Goal: Use online tool/utility: Use online tool/utility

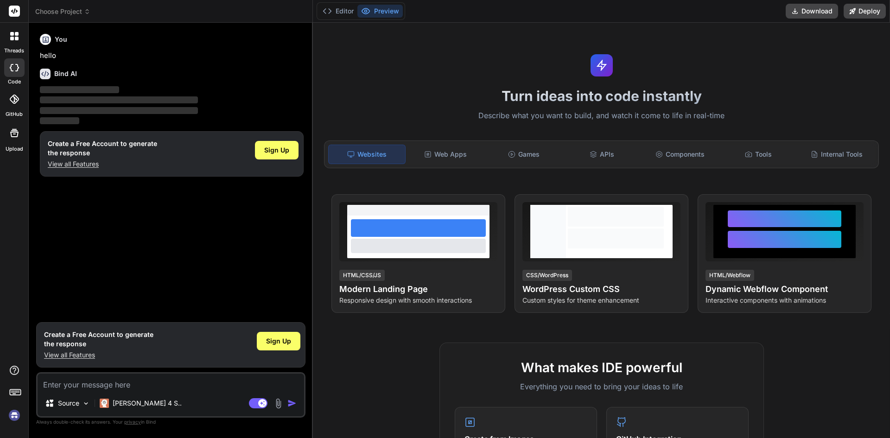
type textarea "x"
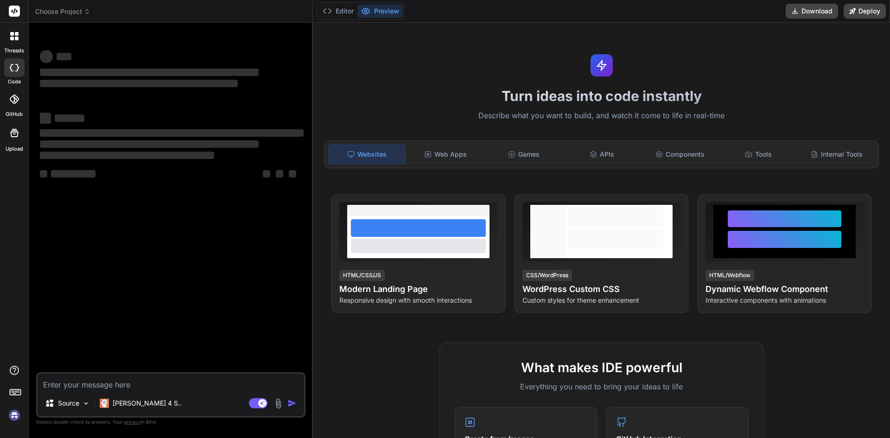
type textarea "x"
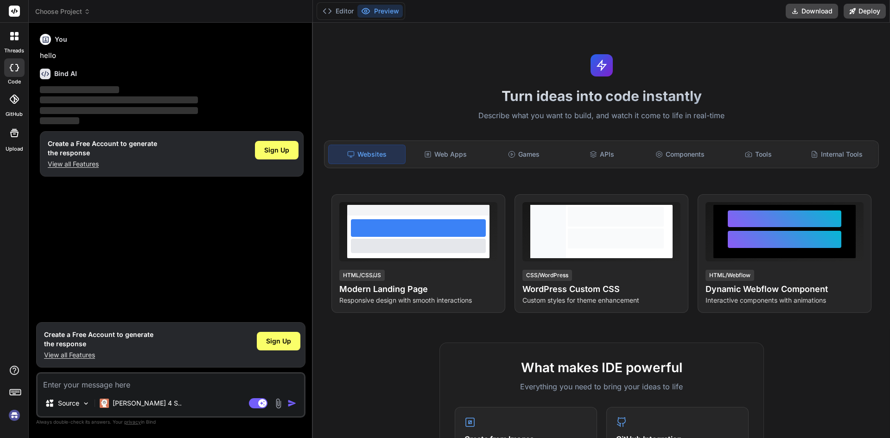
click at [78, 388] on textarea at bounding box center [171, 382] width 267 height 17
paste textarea "ARSneffy DailyShipmentReport • This report shows the daily orders shipment stat…"
type textarea "ARSneffy DailyShipmentReport • This report shows the daily orders shipment stat…"
type textarea "x"
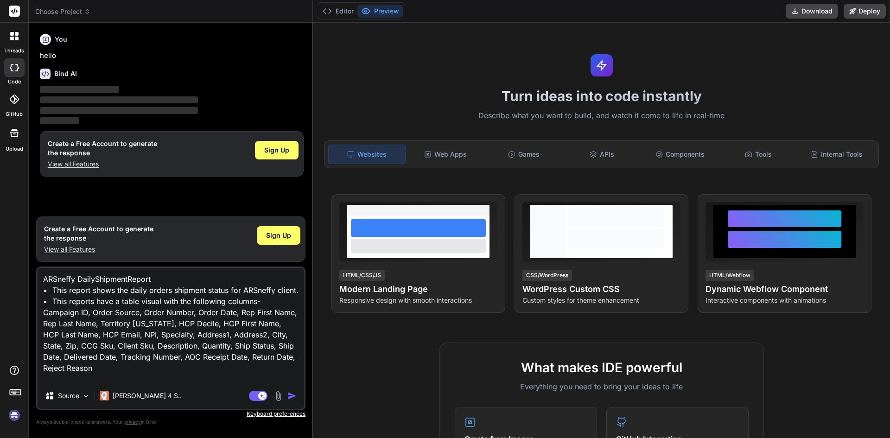
type textarea "ARSneffy DailyShipmentReport • This report shows the daily orders shipment stat…"
click at [287, 398] on img "button" at bounding box center [291, 395] width 9 height 9
click at [293, 394] on img "button" at bounding box center [291, 395] width 9 height 9
click at [291, 391] on img "button" at bounding box center [291, 395] width 9 height 9
click at [338, 13] on button "Editor" at bounding box center [338, 11] width 38 height 13
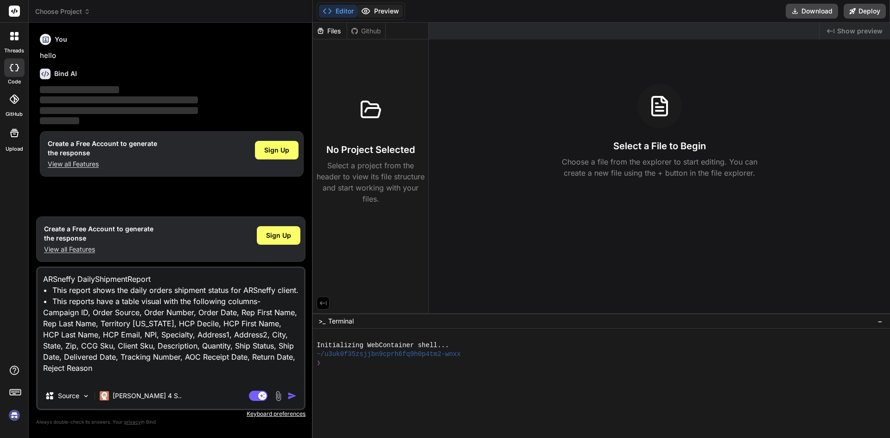
click at [377, 9] on button "Preview" at bounding box center [380, 11] width 45 height 13
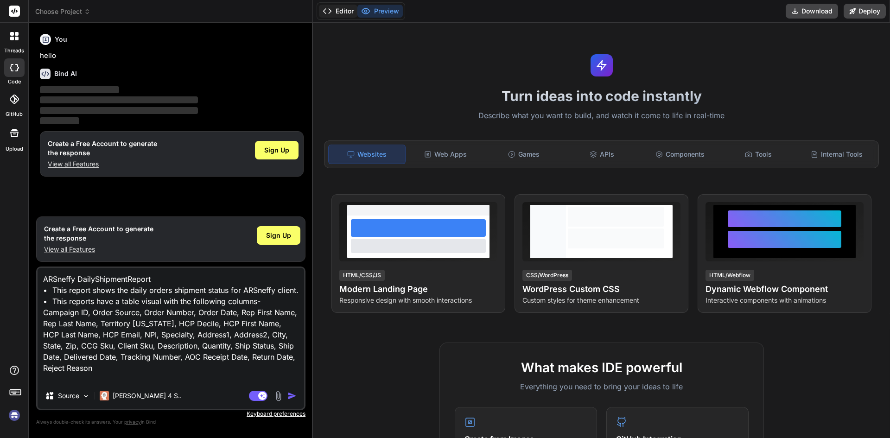
click at [342, 12] on button "Editor" at bounding box center [338, 11] width 38 height 13
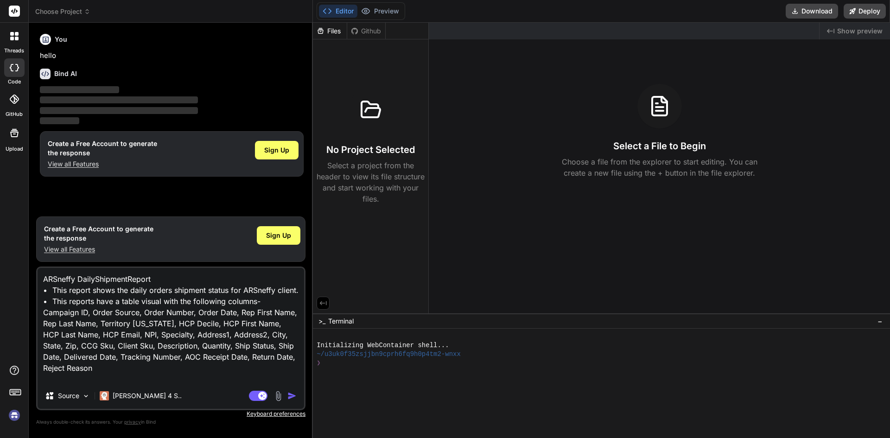
click at [292, 396] on img "button" at bounding box center [291, 395] width 9 height 9
click at [281, 361] on textarea "ARSneffy DailyShipmentReport • This report shows the daily orders shipment stat…" at bounding box center [171, 325] width 267 height 115
